Goal: Information Seeking & Learning: Check status

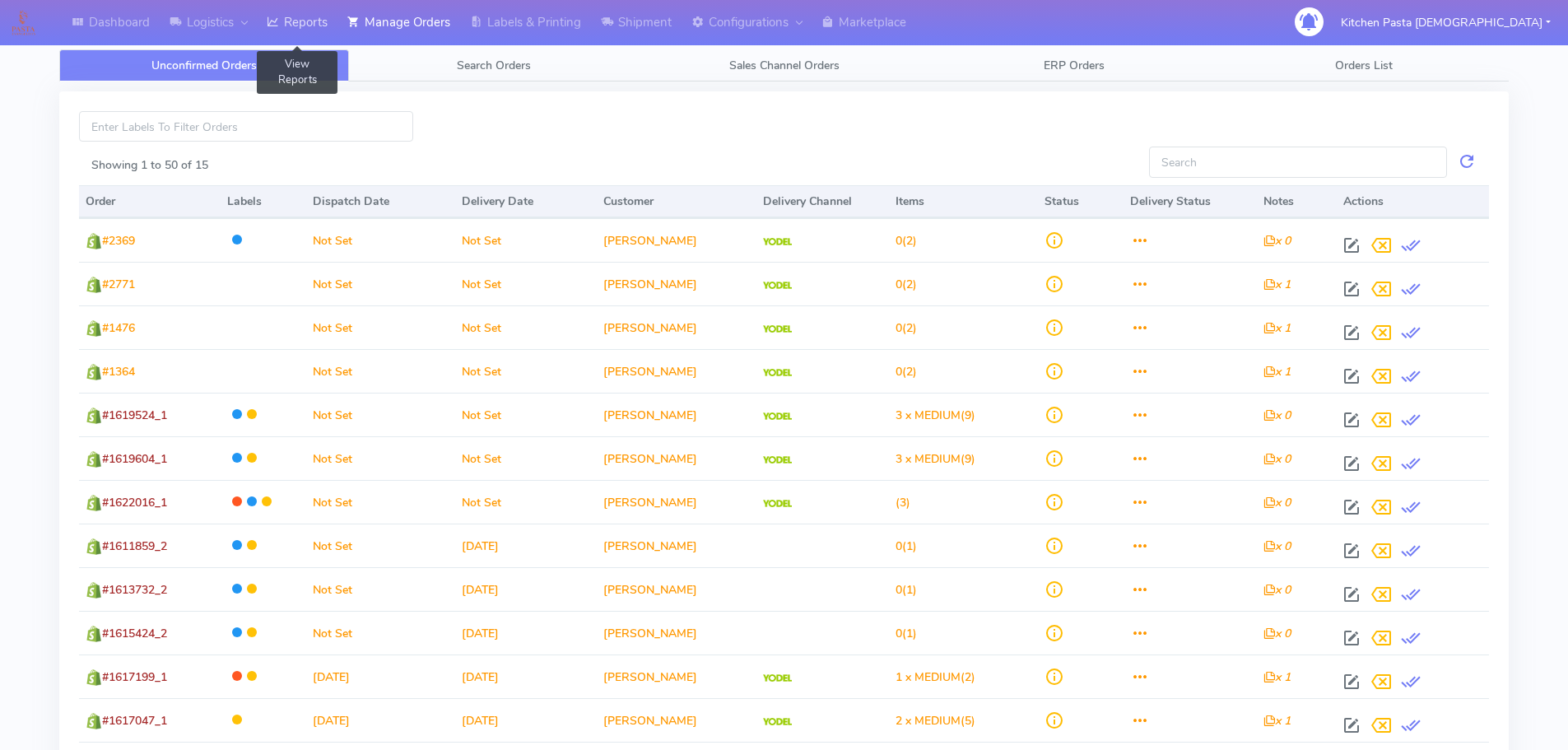
click at [303, 23] on link "Reports" at bounding box center [297, 22] width 81 height 46
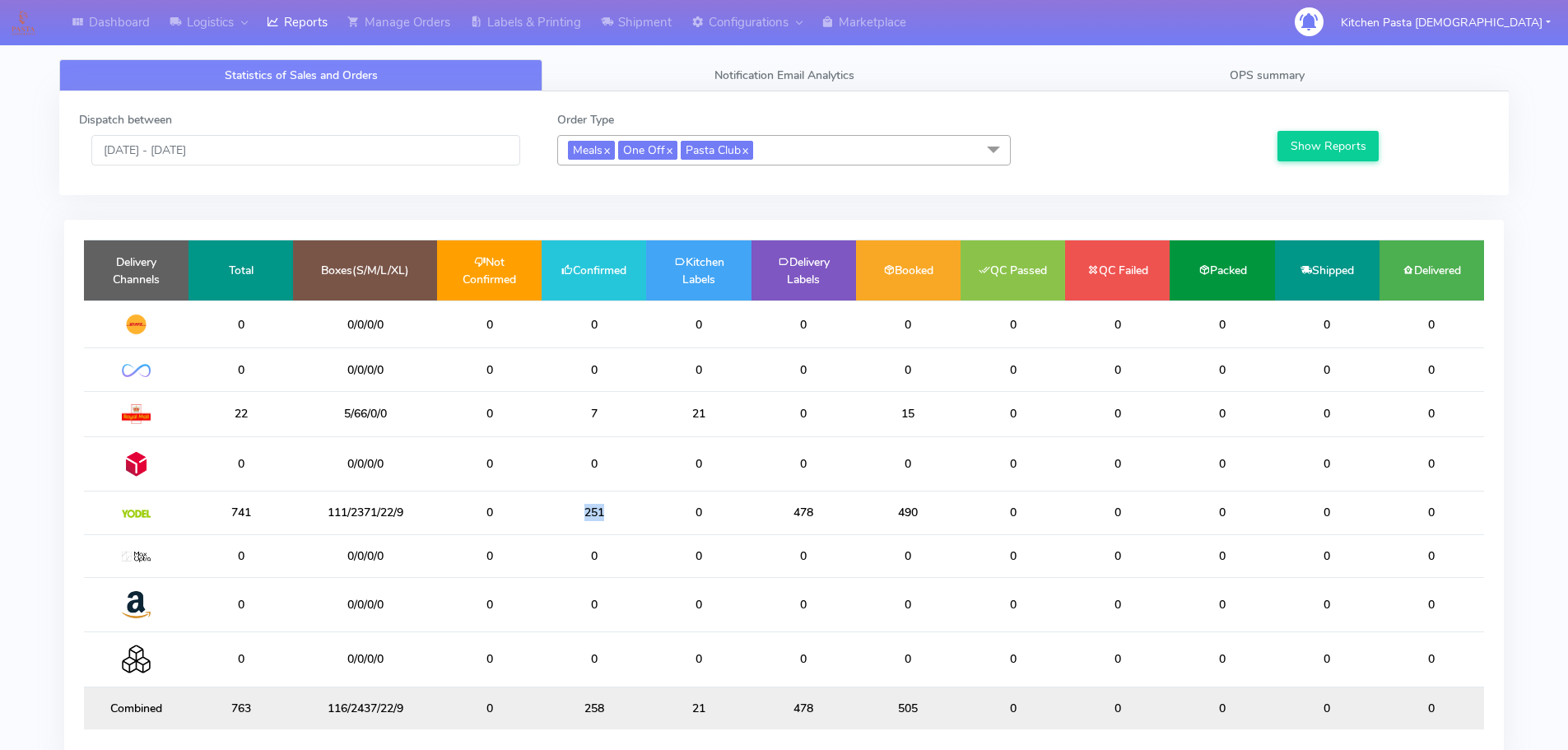
drag, startPoint x: 623, startPoint y: 513, endPoint x: 563, endPoint y: 513, distance: 60.0
click at [563, 513] on td "251" at bounding box center [594, 513] width 105 height 43
click at [596, 513] on td "251" at bounding box center [594, 513] width 105 height 43
drag, startPoint x: 603, startPoint y: 511, endPoint x: 540, endPoint y: 503, distance: 63.5
click at [540, 503] on tr "741 111/2371/22/9 0 251 0 478 490 0 0 0 0 0" at bounding box center [784, 513] width 1400 height 43
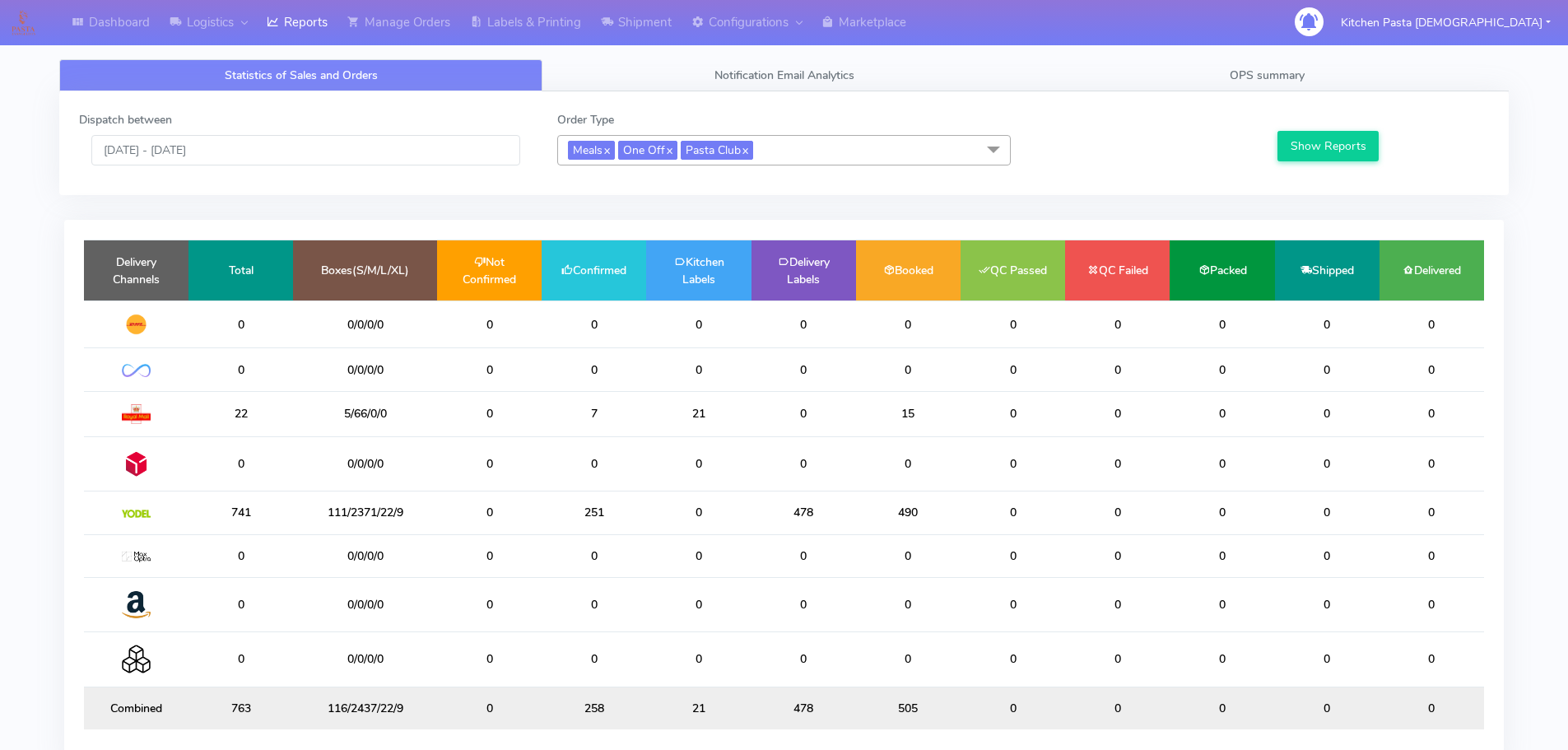
click at [649, 510] on td "0" at bounding box center [699, 513] width 105 height 43
